Goal: Navigation & Orientation: Find specific page/section

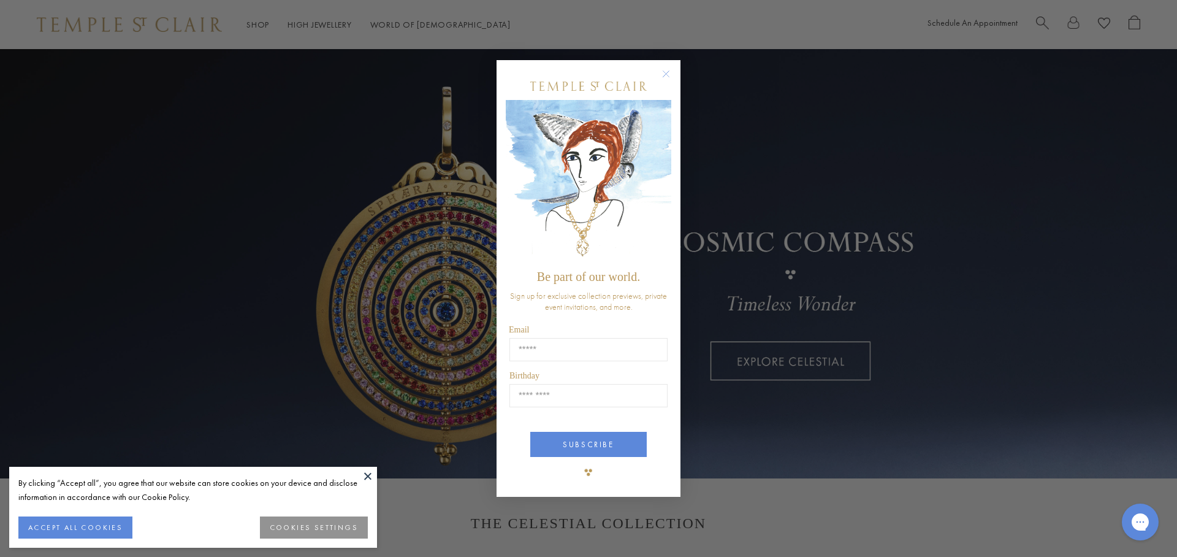
click at [668, 71] on circle "Close dialog" at bounding box center [666, 74] width 15 height 15
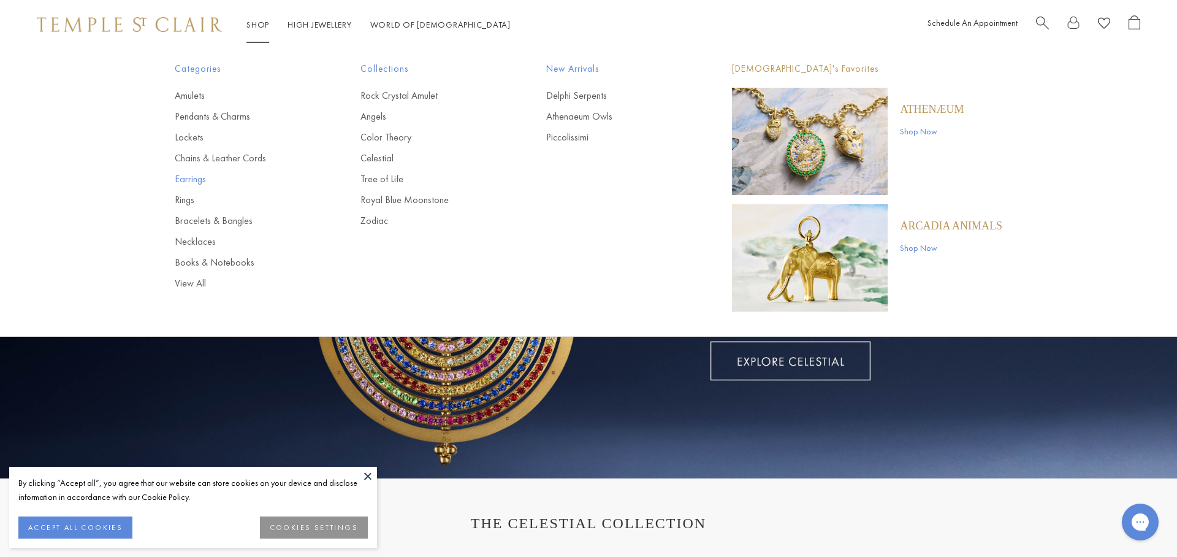
click at [192, 177] on link "Earrings" at bounding box center [243, 178] width 137 height 13
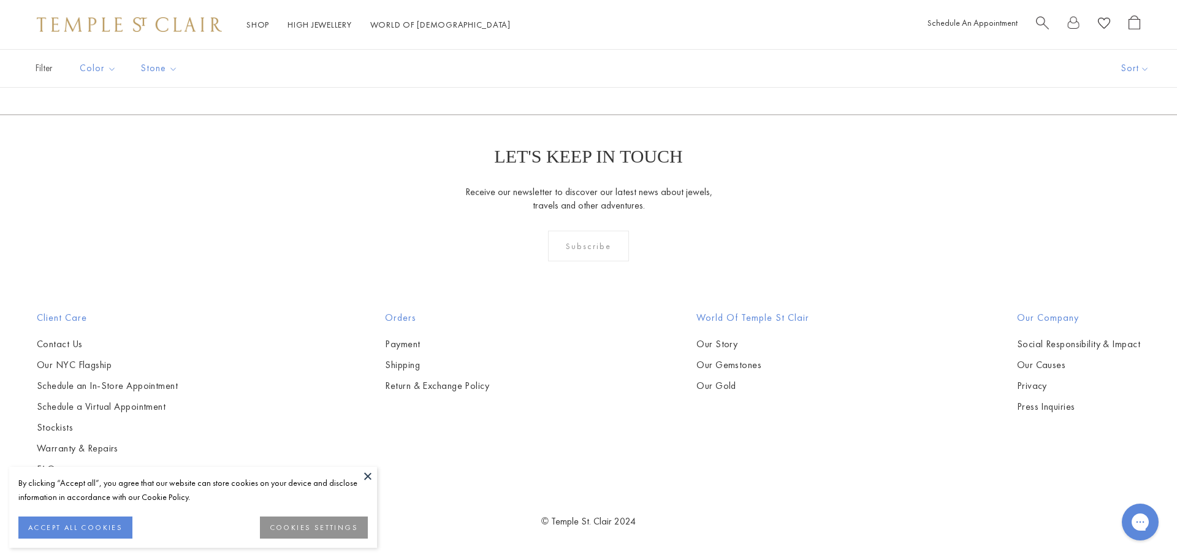
scroll to position [6937, 0]
click at [568, 65] on link "2" at bounding box center [569, 48] width 40 height 34
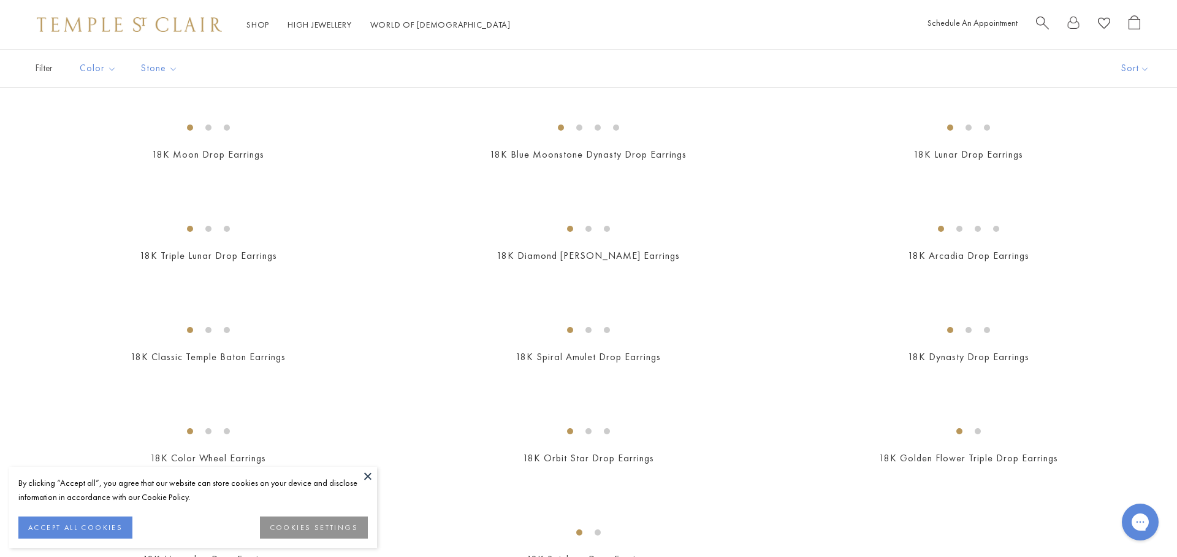
scroll to position [905, 0]
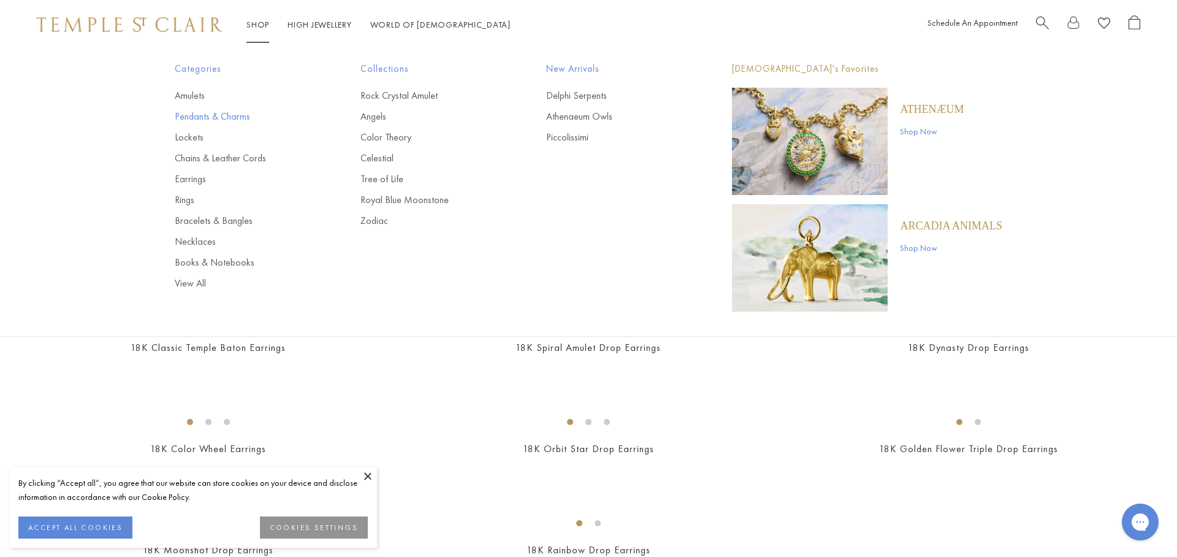
click at [191, 111] on link "Pendants & Charms" at bounding box center [243, 116] width 137 height 13
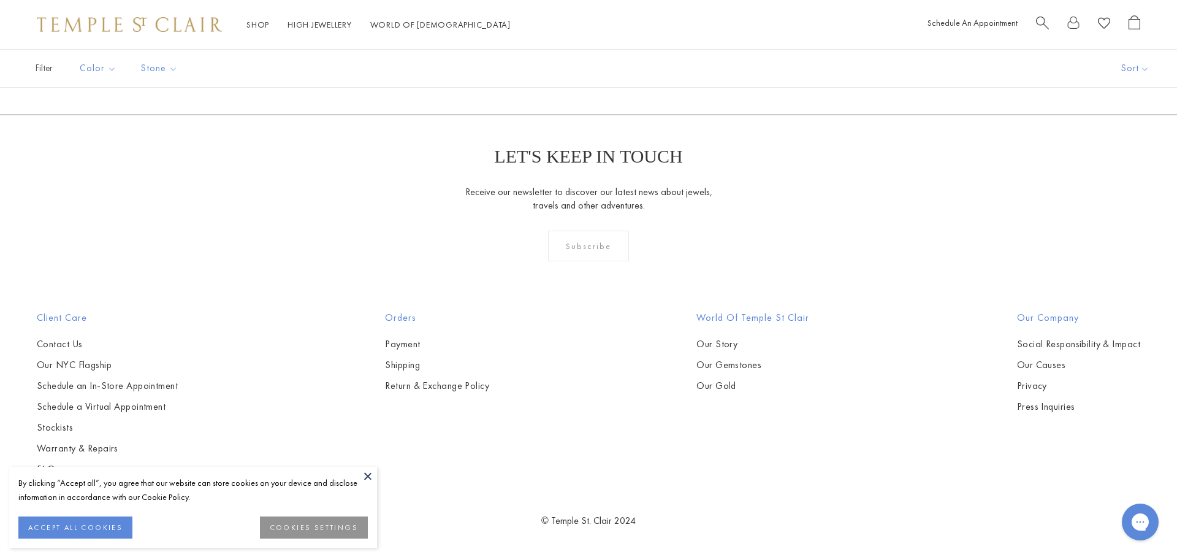
scroll to position [2773, 0]
